Goal: Find specific page/section: Find specific page/section

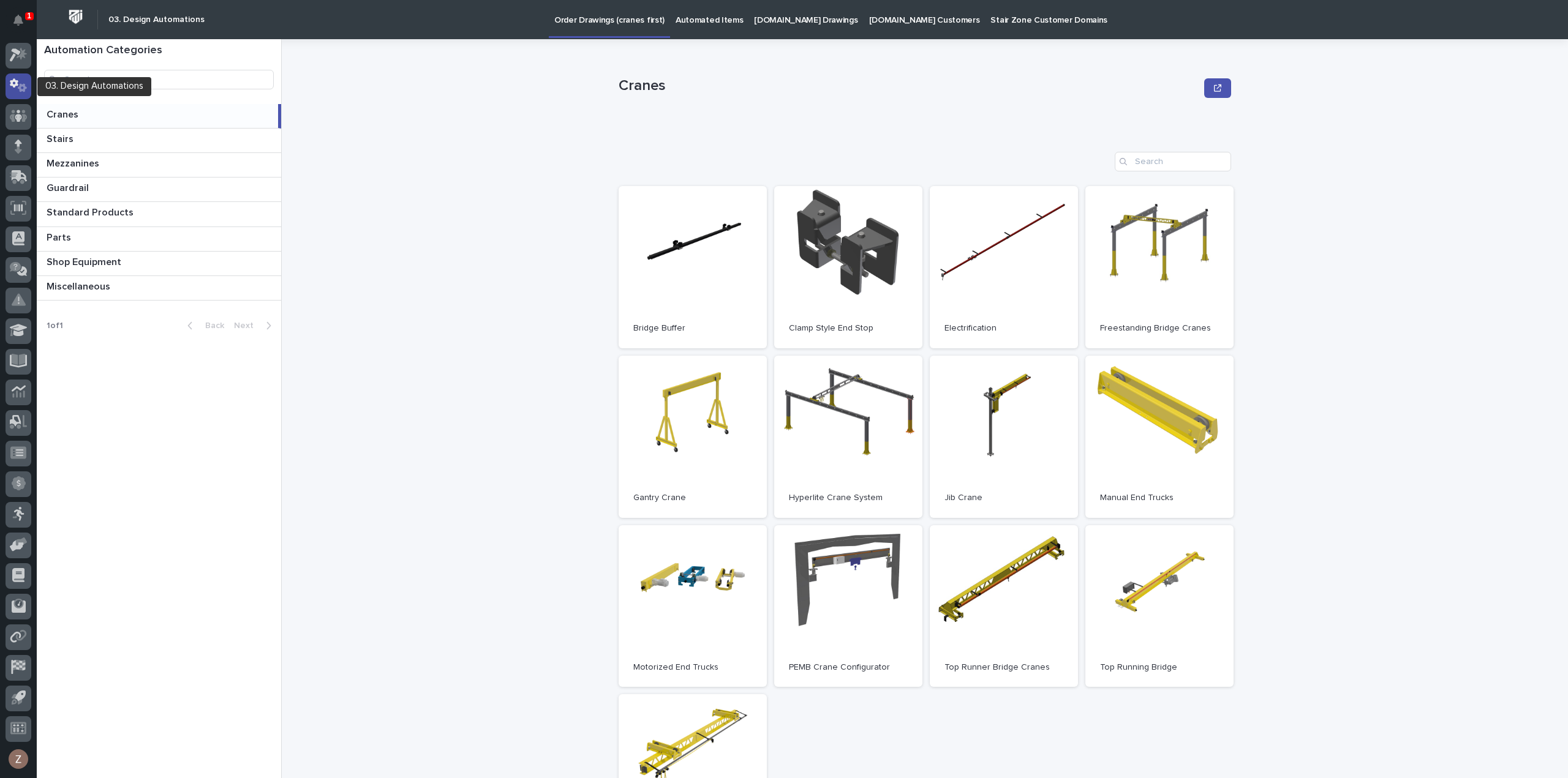
click at [24, 87] on icon at bounding box center [22, 88] width 9 height 9
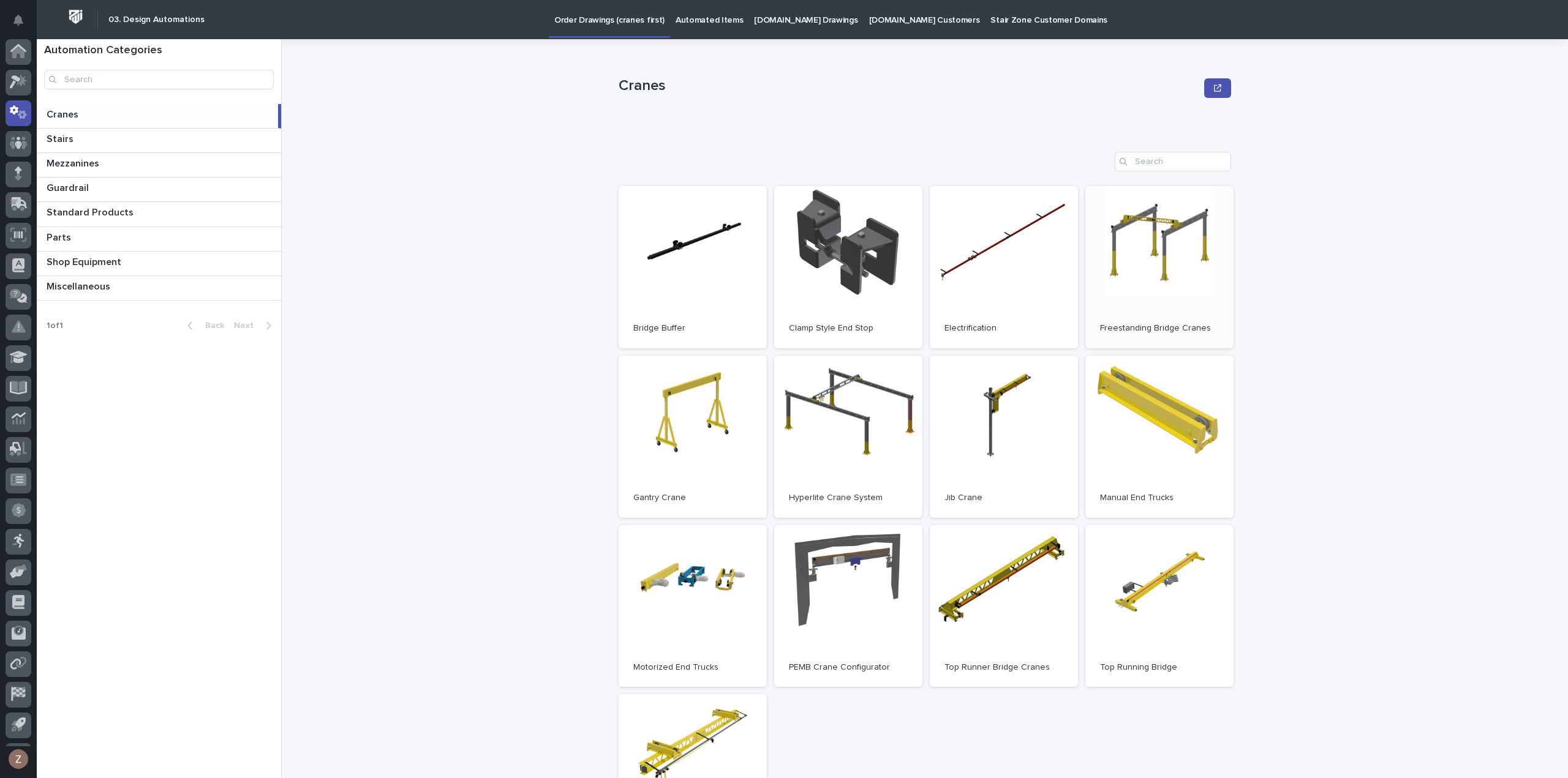
scroll to position [27, 0]
click at [1144, 274] on link "Open" at bounding box center [1159, 267] width 148 height 162
